Goal: Information Seeking & Learning: Learn about a topic

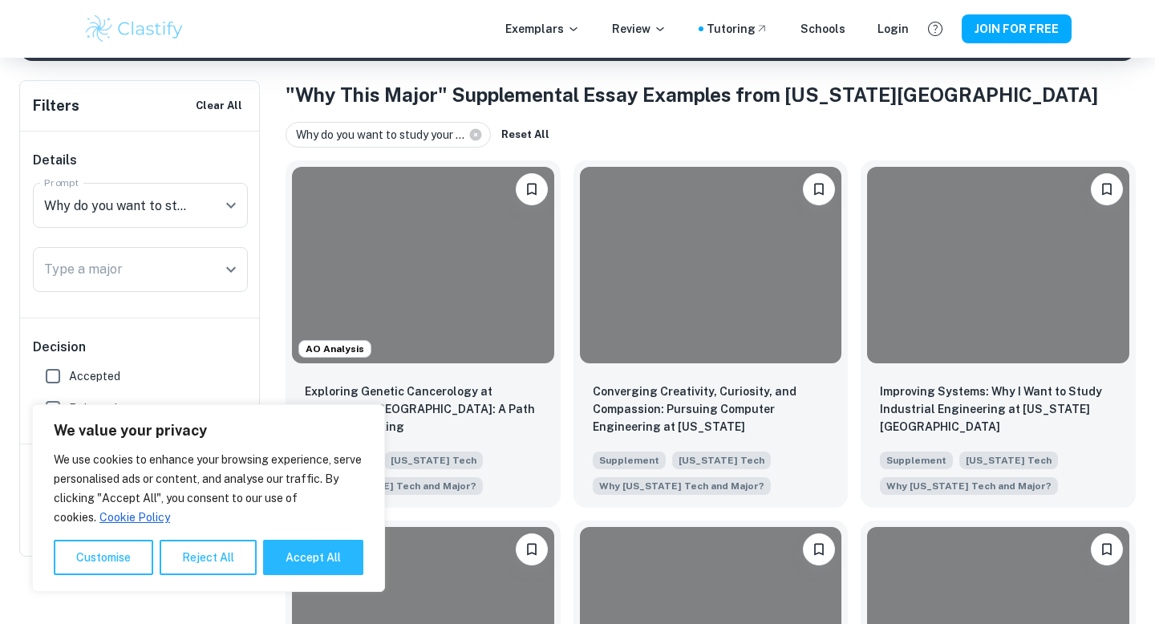
scroll to position [330, 0]
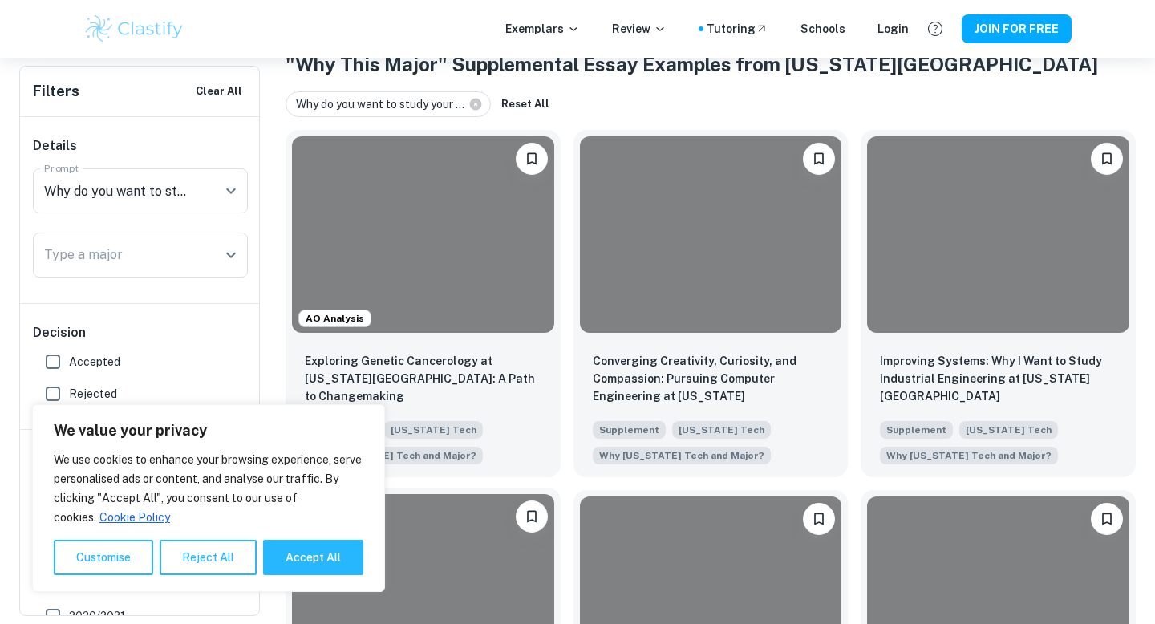
click at [287, 555] on button "Accept All" at bounding box center [313, 557] width 100 height 35
checkbox input "true"
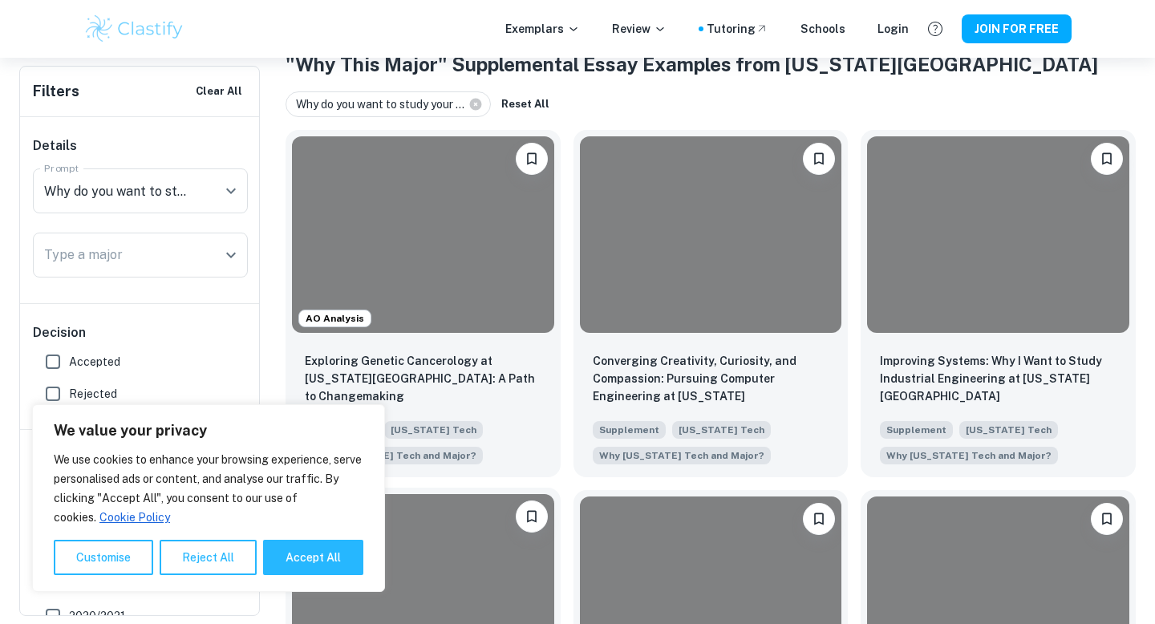
checkbox input "true"
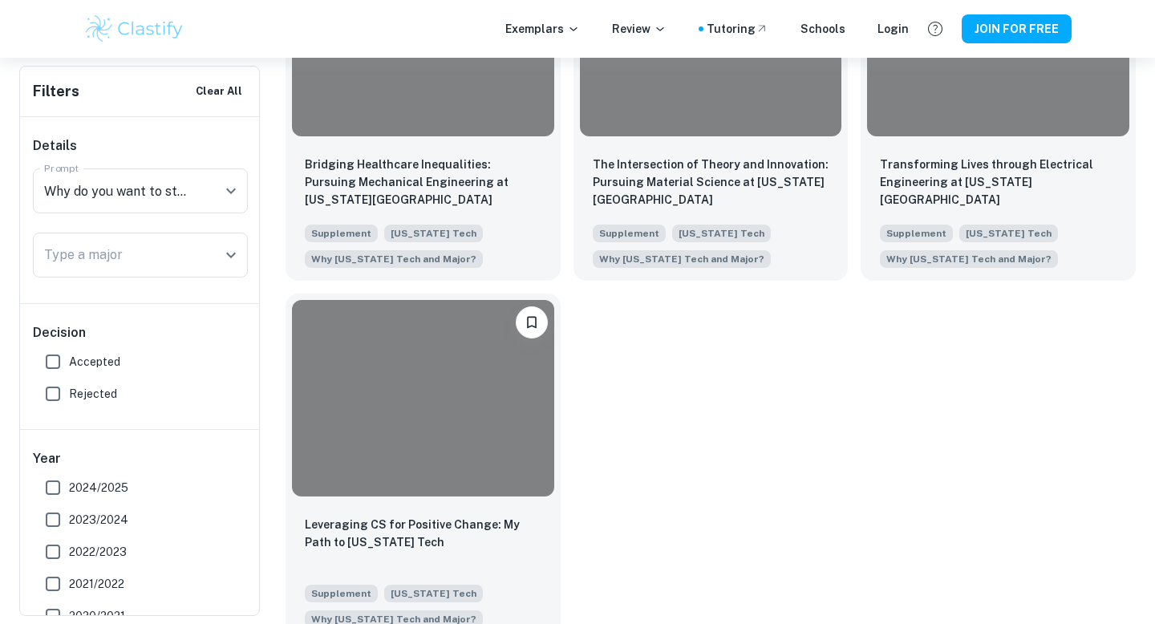
scroll to position [1246, 0]
click at [469, 389] on div at bounding box center [423, 396] width 262 height 197
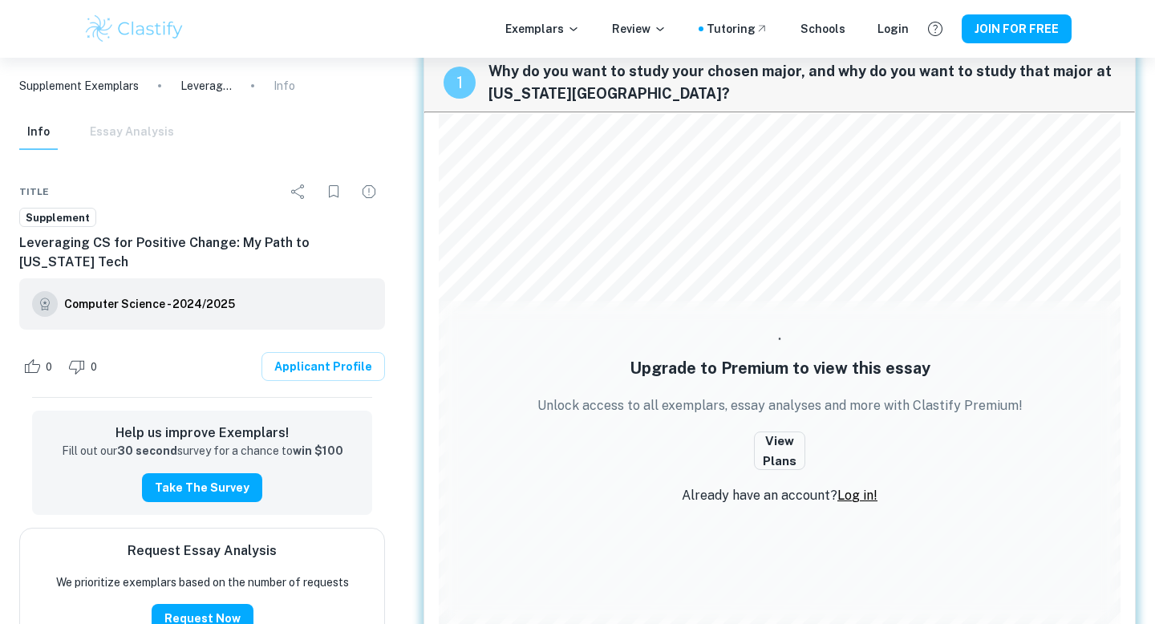
scroll to position [41, 0]
